Goal: Check status

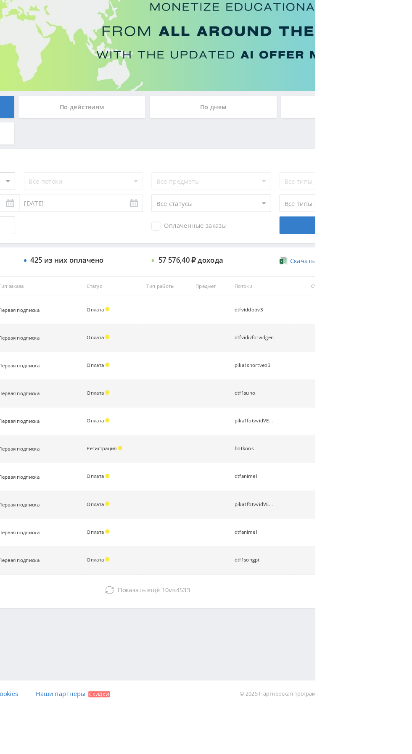
click at [216, 641] on icon at bounding box center [216, 643] width 8 height 8
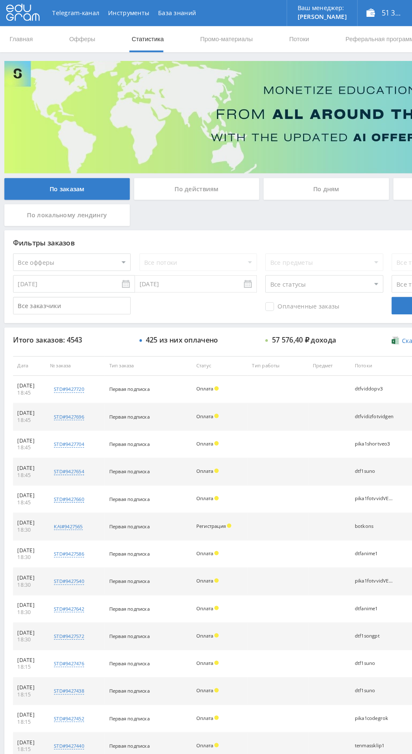
click at [288, 177] on div "По дням" at bounding box center [314, 182] width 121 height 21
click at [0, 0] on input "По дням" at bounding box center [0, 0] width 0 height 0
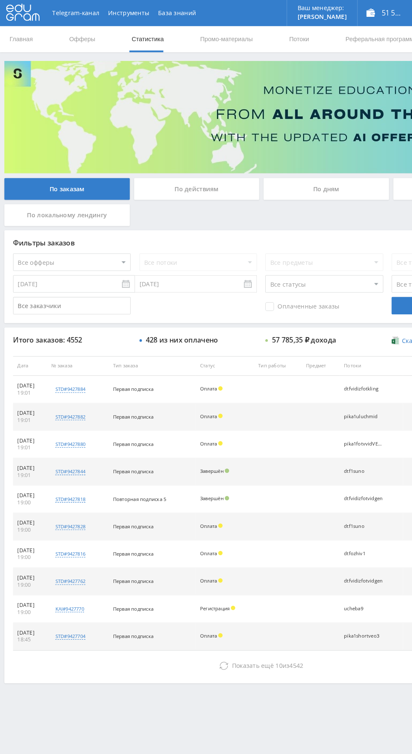
click at [174, 641] on button "Показать ещё 10 из 4542" at bounding box center [252, 643] width 479 height 17
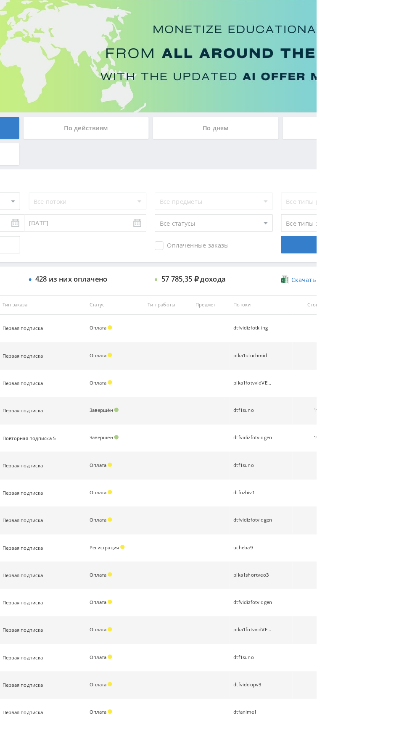
click at [315, 175] on div "По дням" at bounding box center [314, 182] width 121 height 21
click at [0, 0] on input "По дням" at bounding box center [0, 0] width 0 height 0
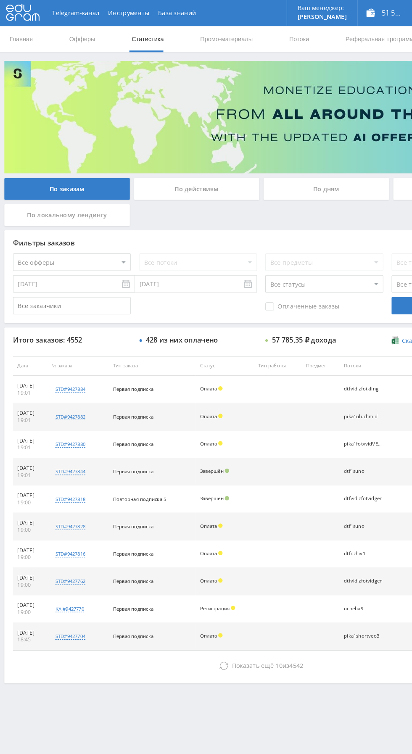
click at [312, 179] on div "По дням" at bounding box center [314, 182] width 121 height 21
click at [0, 0] on input "По дням" at bounding box center [0, 0] width 0 height 0
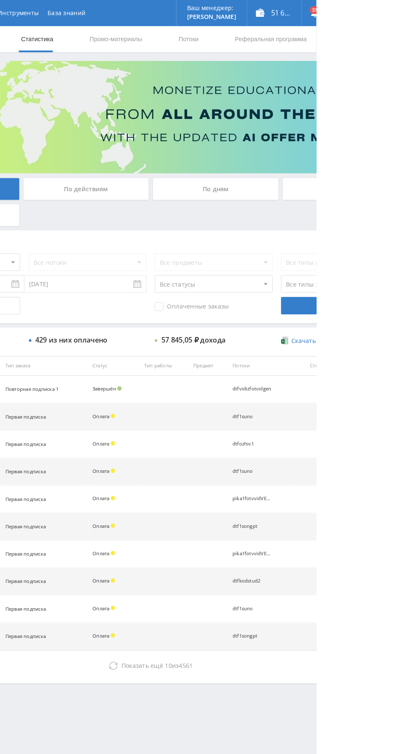
click at [219, 642] on icon at bounding box center [216, 643] width 8 height 8
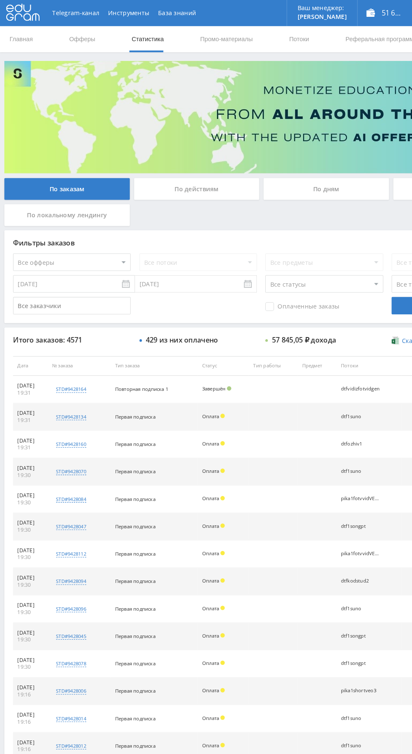
click at [303, 189] on div "По дням" at bounding box center [314, 182] width 121 height 21
click at [0, 0] on input "По дням" at bounding box center [0, 0] width 0 height 0
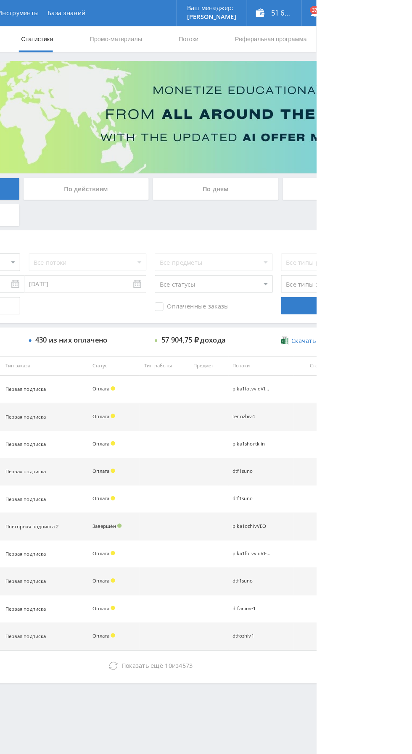
click at [246, 639] on span "Показать ещё" at bounding box center [244, 643] width 40 height 8
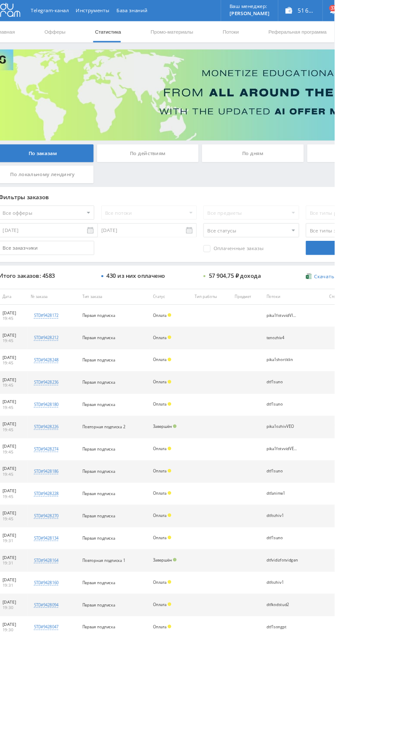
click at [296, 175] on div "По дням" at bounding box center [314, 182] width 121 height 21
click at [0, 0] on input "По дням" at bounding box center [0, 0] width 0 height 0
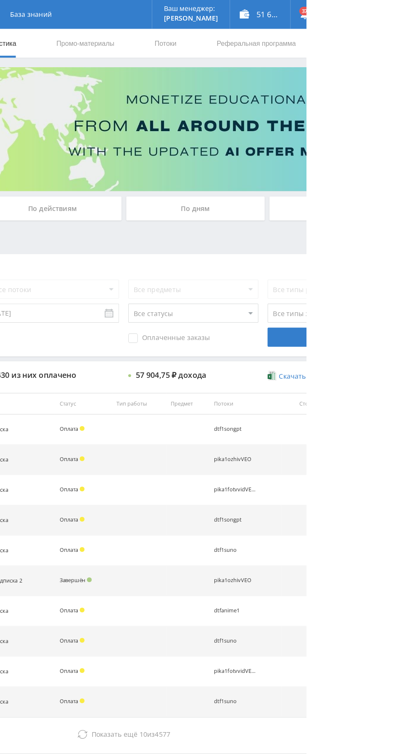
click at [329, 186] on div "По дням" at bounding box center [314, 182] width 121 height 21
click at [0, 0] on input "По дням" at bounding box center [0, 0] width 0 height 0
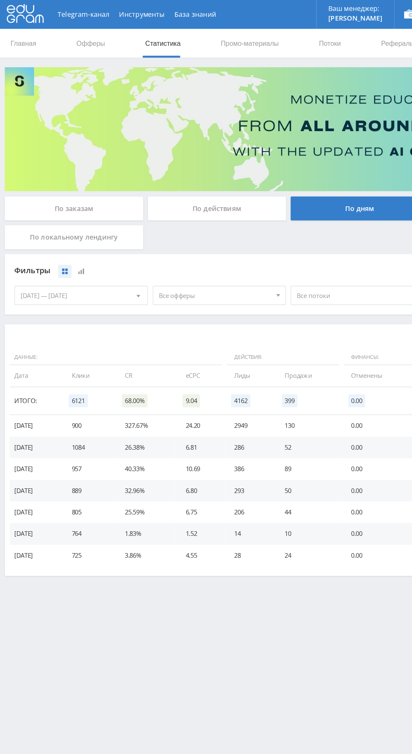
click at [32, 258] on div "[DATE] — [DATE]" at bounding box center [71, 259] width 116 height 16
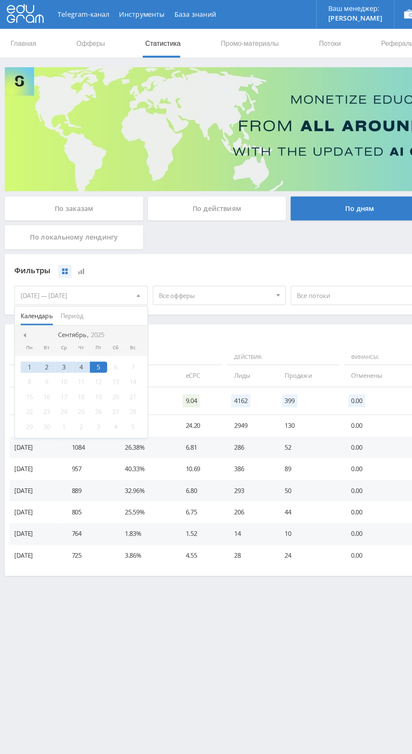
click at [59, 276] on span "Период" at bounding box center [63, 276] width 20 height 16
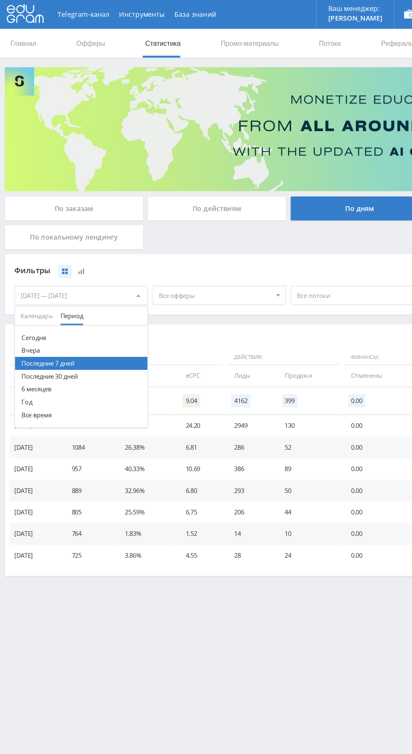
click at [21, 333] on button "Последние 30 дней" at bounding box center [71, 329] width 116 height 11
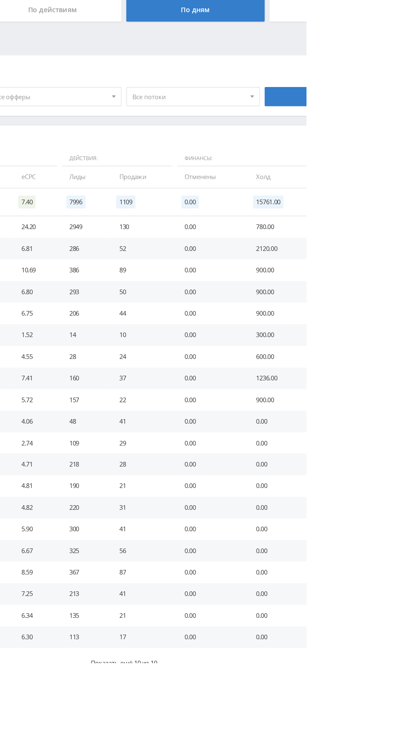
click at [257, 752] on span "Показать ещё 10 из 10" at bounding box center [252, 755] width 58 height 8
